Goal: Contribute content

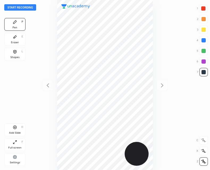
scroll to position [170, 125]
click at [16, 50] on icon at bounding box center [15, 52] width 4 height 4
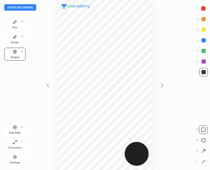
click at [203, 165] on div at bounding box center [203, 161] width 8 height 8
click at [15, 25] on div "Pen P" at bounding box center [14, 24] width 21 height 13
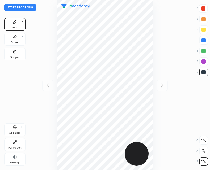
click at [14, 58] on div "Shapes" at bounding box center [14, 57] width 9 height 3
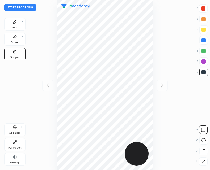
click at [203, 164] on div at bounding box center [203, 161] width 8 height 8
click at [14, 23] on icon at bounding box center [14, 21] width 3 height 3
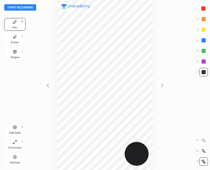
scroll to position [170, 125]
click at [27, 6] on button "Start recording" at bounding box center [20, 7] width 32 height 6
click at [12, 55] on div "Shapes L" at bounding box center [14, 54] width 21 height 13
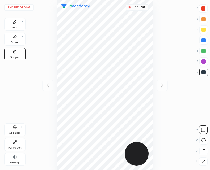
click at [202, 163] on icon at bounding box center [203, 161] width 3 height 3
click at [14, 23] on icon at bounding box center [14, 21] width 3 height 3
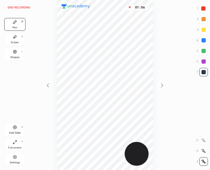
click at [15, 132] on div "Add Slide" at bounding box center [15, 133] width 12 height 3
click at [17, 51] on div "Shapes L" at bounding box center [14, 54] width 21 height 13
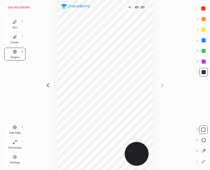
click at [201, 159] on div at bounding box center [203, 161] width 8 height 8
click at [13, 22] on icon at bounding box center [15, 22] width 4 height 4
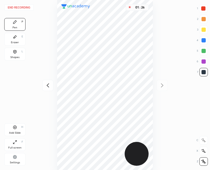
click at [23, 8] on button "End recording" at bounding box center [18, 7] width 29 height 6
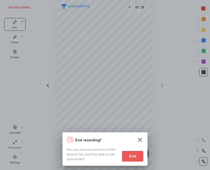
click at [135, 154] on button "End" at bounding box center [132, 156] width 21 height 11
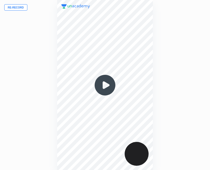
click at [16, 8] on button "Re-record" at bounding box center [15, 7] width 23 height 6
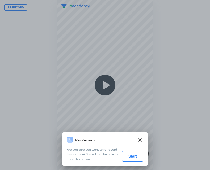
click at [135, 157] on button "Start" at bounding box center [132, 156] width 21 height 11
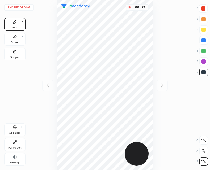
click at [18, 53] on div "Shapes L" at bounding box center [14, 54] width 21 height 13
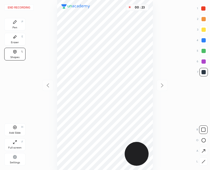
click at [202, 163] on icon at bounding box center [203, 161] width 3 height 3
click at [25, 23] on div "End recording 1 2 3 4 5 6 7 R O A L C X Z Erase all C X Z Pen P Eraser E Shapes…" at bounding box center [105, 85] width 210 height 170
click at [16, 24] on icon at bounding box center [15, 22] width 4 height 4
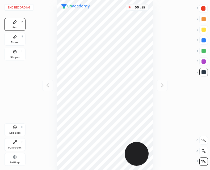
click at [12, 131] on div "Add Slide H" at bounding box center [14, 129] width 21 height 13
click at [17, 53] on icon at bounding box center [15, 52] width 4 height 4
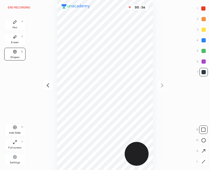
click at [204, 158] on div at bounding box center [203, 161] width 8 height 8
click at [10, 20] on div "Pen P" at bounding box center [14, 24] width 21 height 13
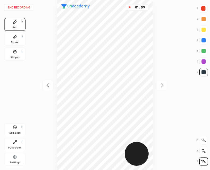
click at [19, 52] on div "Shapes L" at bounding box center [14, 54] width 21 height 13
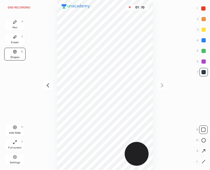
click at [201, 158] on div at bounding box center [203, 161] width 8 height 8
click at [202, 161] on icon at bounding box center [203, 162] width 4 height 4
click at [204, 164] on div at bounding box center [203, 161] width 8 height 8
click at [16, 24] on div "Pen P" at bounding box center [14, 24] width 21 height 13
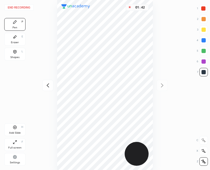
click at [201, 7] on div at bounding box center [203, 8] width 4 height 4
click at [17, 54] on div "Shapes L" at bounding box center [14, 54] width 21 height 13
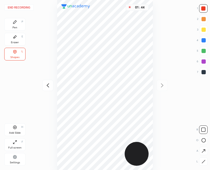
click at [203, 163] on icon at bounding box center [203, 162] width 4 height 4
click at [14, 25] on div "Pen P" at bounding box center [14, 24] width 21 height 13
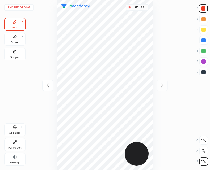
click at [201, 69] on div at bounding box center [203, 72] width 8 height 8
click at [16, 129] on icon at bounding box center [15, 127] width 4 height 4
click at [50, 82] on icon at bounding box center [48, 85] width 6 height 6
click at [16, 39] on div "Eraser E" at bounding box center [14, 39] width 21 height 13
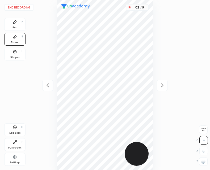
click at [17, 25] on div "Pen P" at bounding box center [14, 24] width 21 height 13
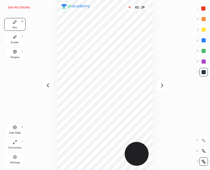
click at [12, 129] on div "Add Slide H" at bounding box center [14, 129] width 21 height 13
click at [49, 81] on div at bounding box center [47, 85] width 11 height 11
click at [165, 88] on icon at bounding box center [162, 85] width 6 height 6
click at [21, 8] on button "End recording" at bounding box center [18, 7] width 29 height 6
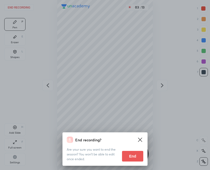
click at [131, 157] on button "End" at bounding box center [132, 156] width 21 height 11
